Goal: Learn about a topic

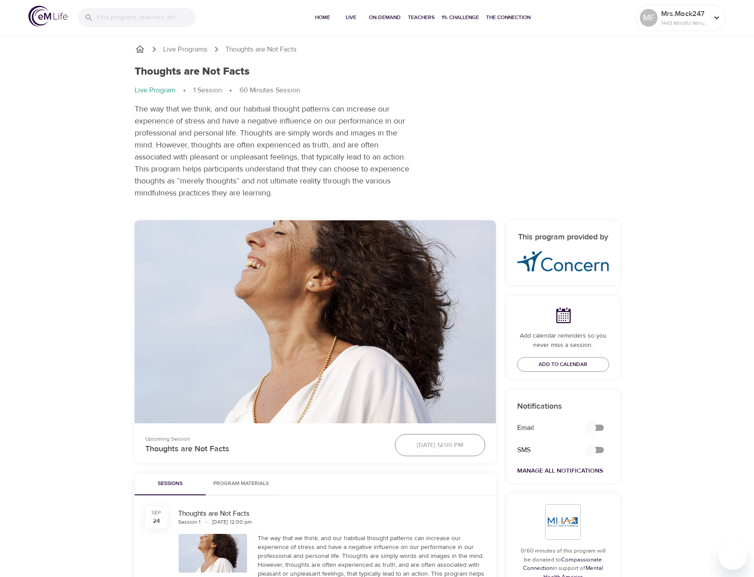
checkbox input "true"
